Goal: Task Accomplishment & Management: Manage account settings

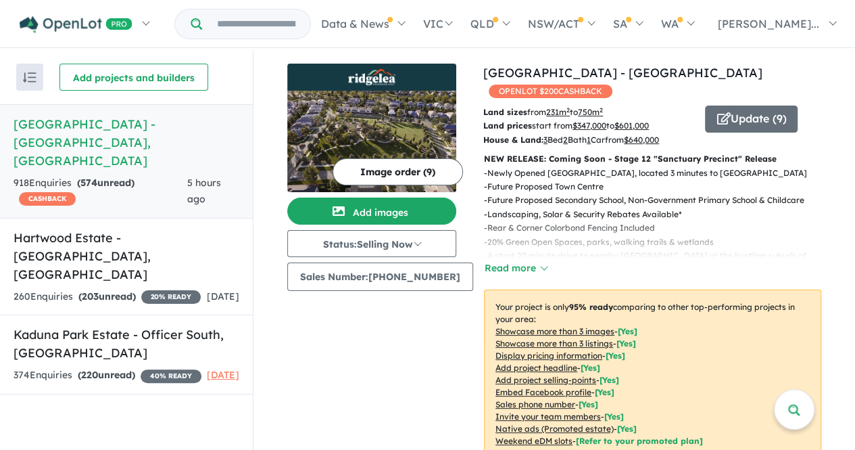
click at [736, 105] on button "Update ( 9 )" at bounding box center [751, 118] width 93 height 27
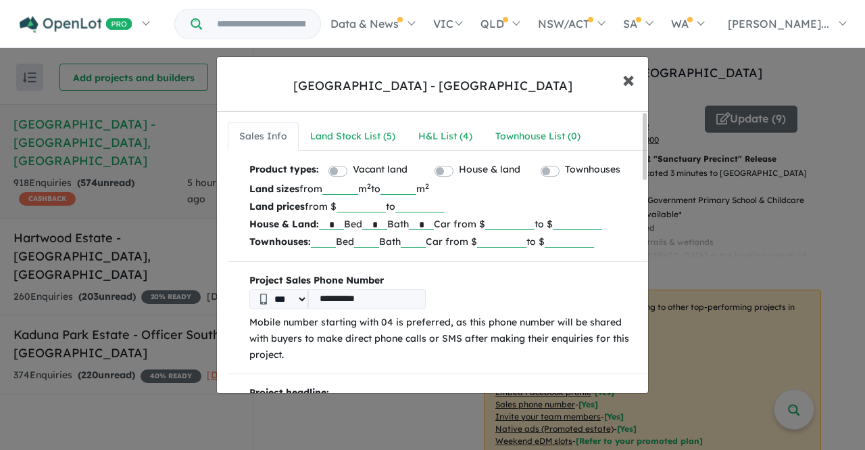
click at [635, 85] on button "× Close" at bounding box center [628, 79] width 39 height 37
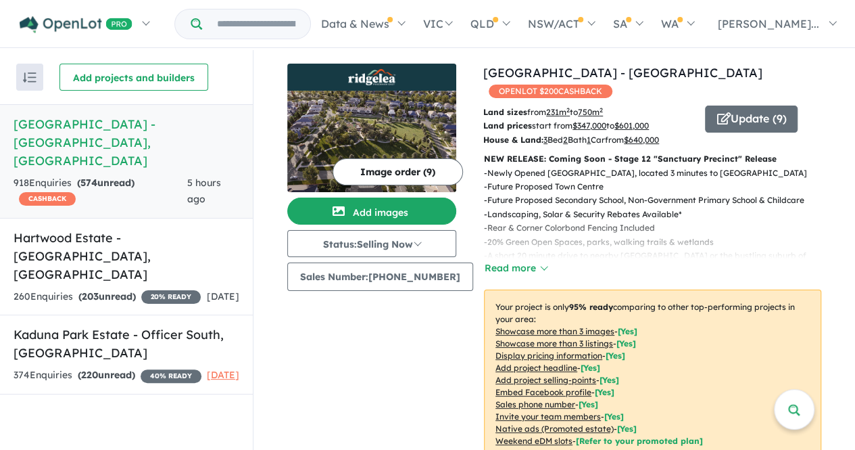
drag, startPoint x: 855, startPoint y: 65, endPoint x: 850, endPoint y: 126, distance: 61.7
click at [850, 126] on div "View 3 projects in your account [GEOGRAPHIC_DATA] - [GEOGRAPHIC_DATA] OPENLOT $…" at bounding box center [555, 251] width 602 height 402
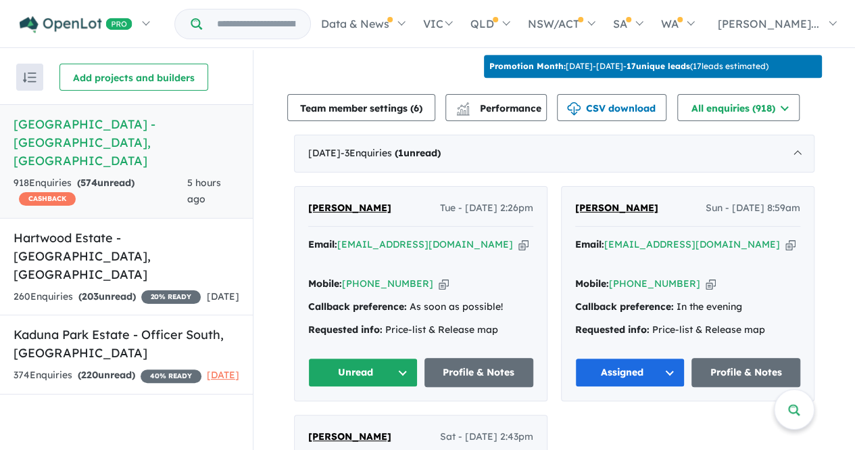
scroll to position [477, 0]
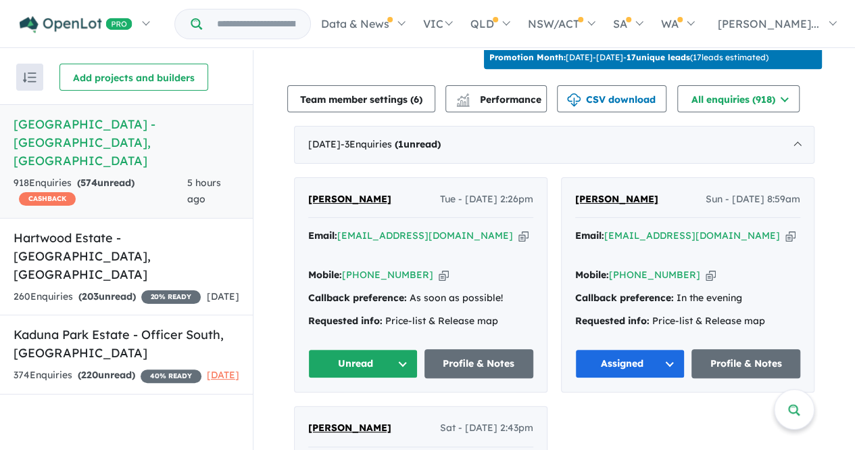
click at [379, 349] on button "Unread" at bounding box center [363, 363] width 110 height 29
click at [366, 411] on button "Assigned" at bounding box center [368, 426] width 118 height 31
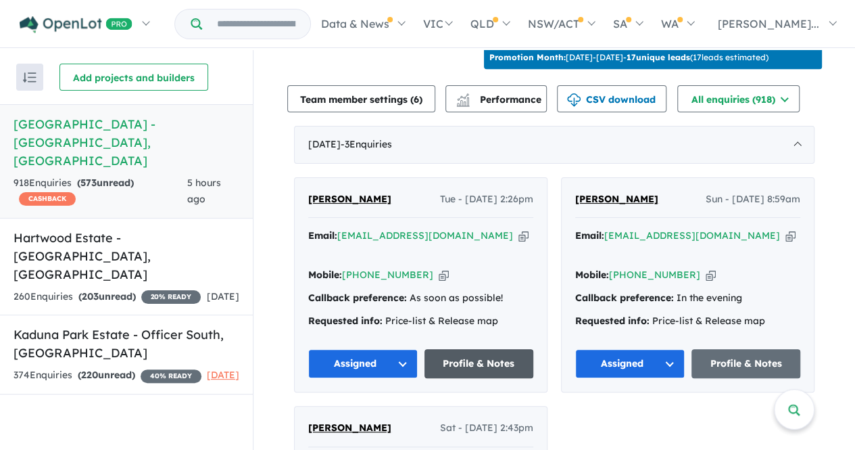
click at [483, 349] on link "Profile & Notes" at bounding box center [480, 363] width 110 height 29
